Goal: Find specific page/section: Find specific page/section

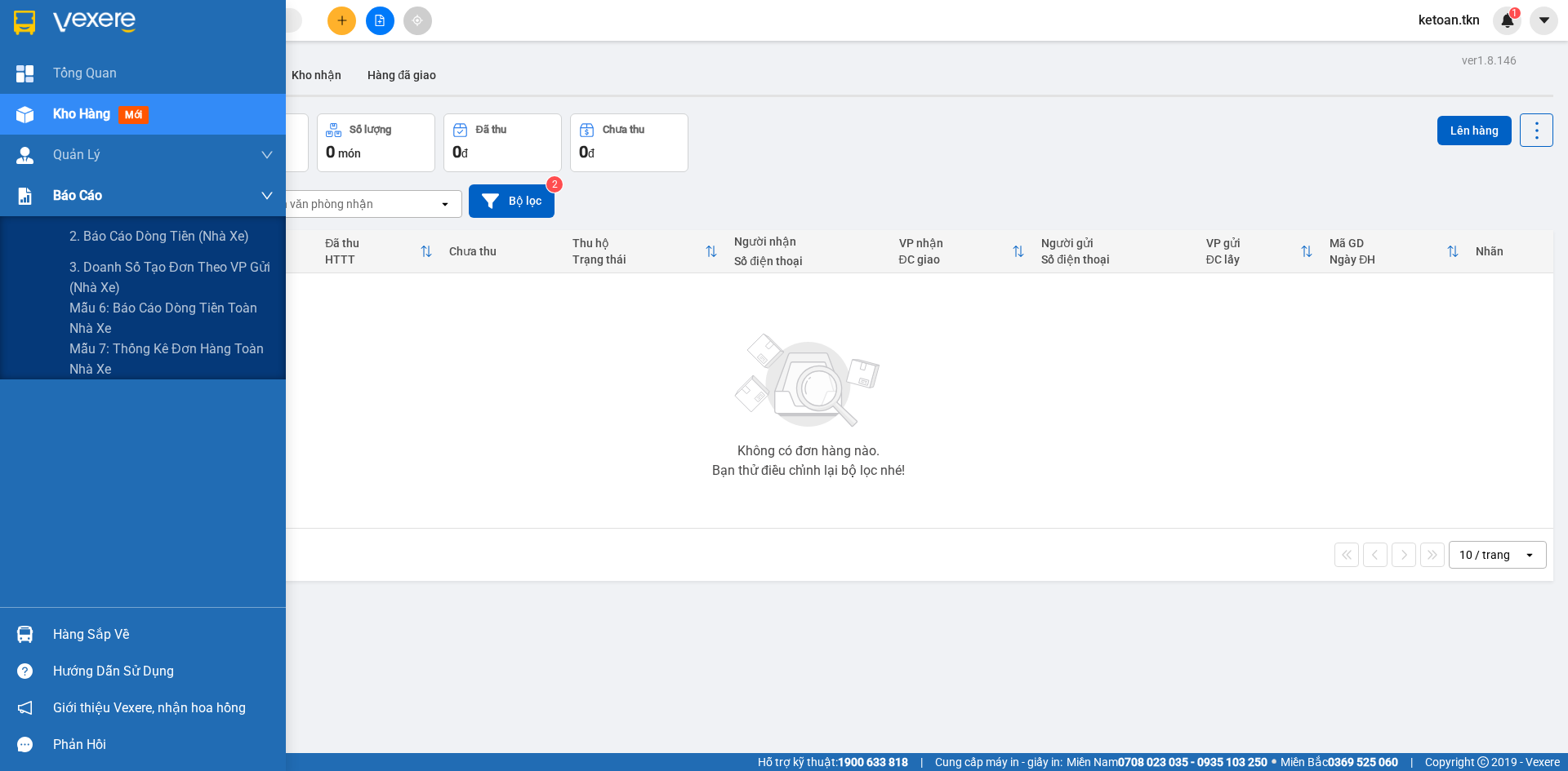
click at [16, 207] on div at bounding box center [24, 196] width 29 height 29
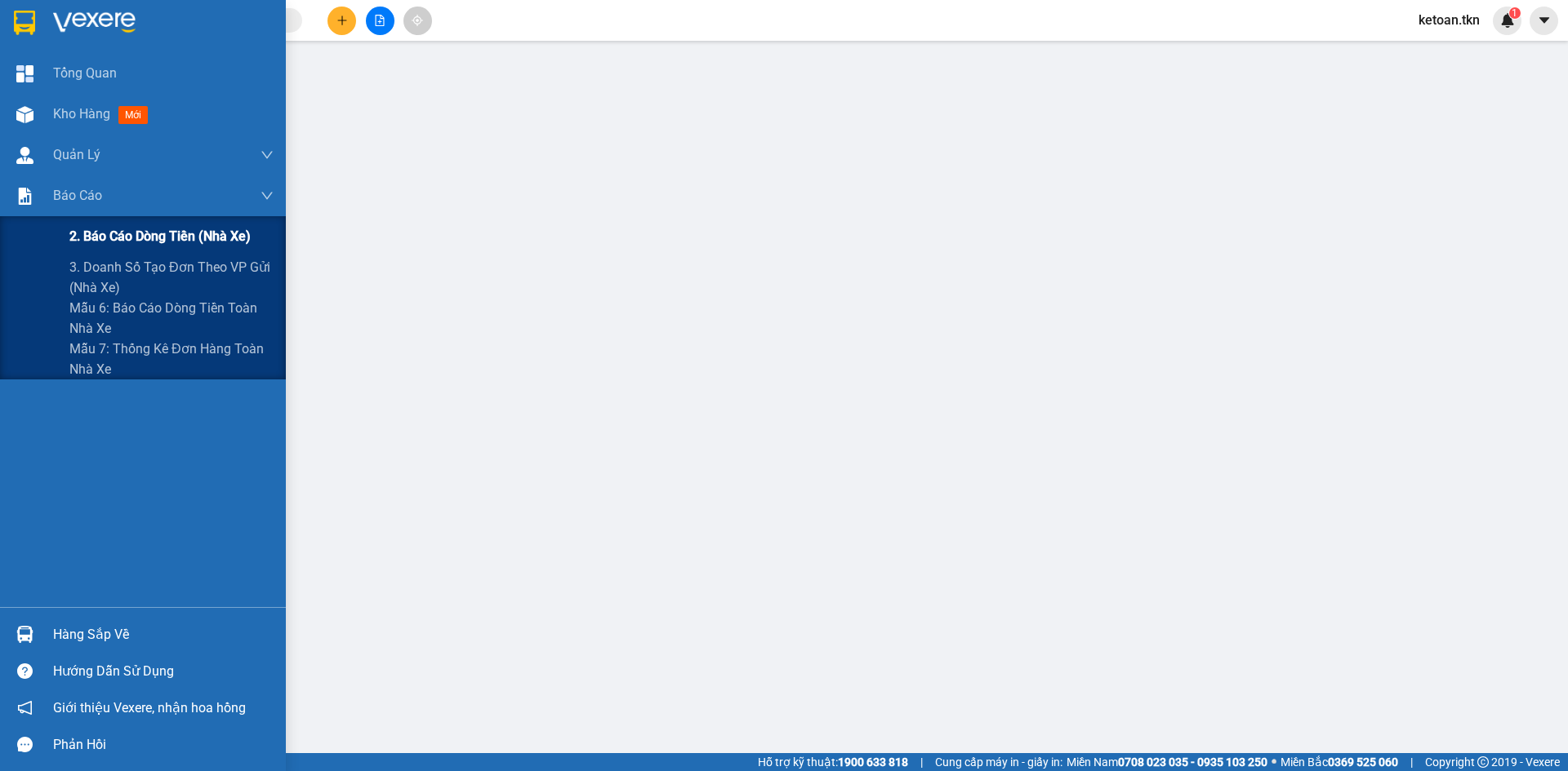
click at [147, 243] on span "2. Báo cáo dòng tiền (nhà xe)" at bounding box center [159, 236] width 181 height 21
